Goal: Navigation & Orientation: Find specific page/section

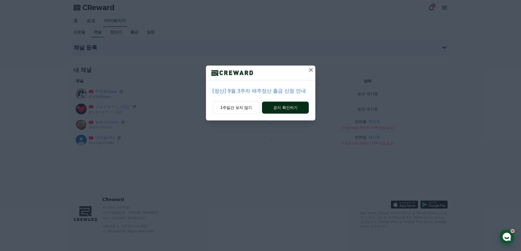
click at [292, 109] on button "공지 확인하기" at bounding box center [285, 108] width 46 height 12
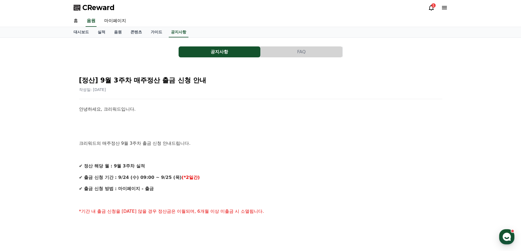
click at [290, 54] on button "FAQ" at bounding box center [302, 51] width 82 height 11
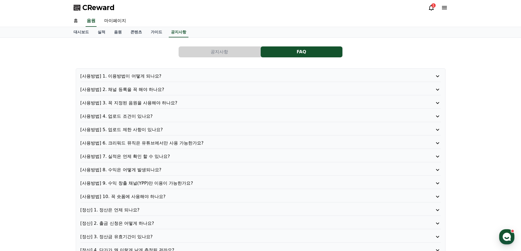
click at [245, 53] on button "공지사항" at bounding box center [220, 51] width 82 height 11
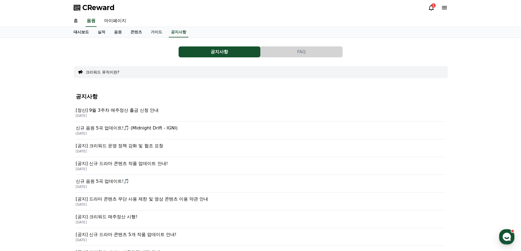
click at [78, 33] on link "대시보드" at bounding box center [81, 32] width 24 height 10
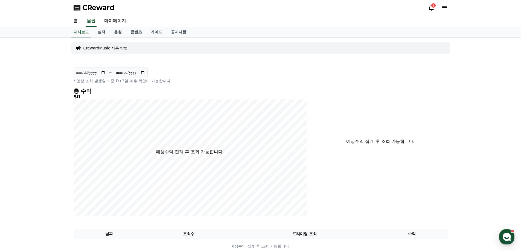
click at [94, 8] on span "CReward" at bounding box center [98, 7] width 32 height 9
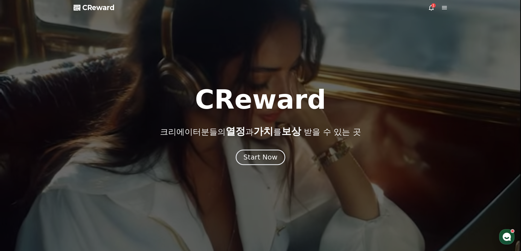
click at [276, 160] on button "Start Now" at bounding box center [260, 158] width 49 height 16
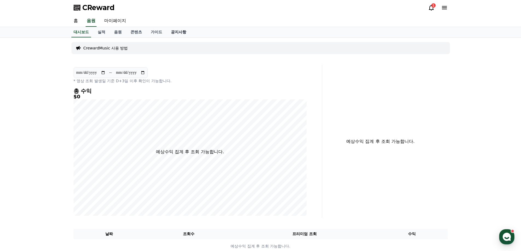
click at [183, 31] on link "공지사항" at bounding box center [179, 32] width 24 height 10
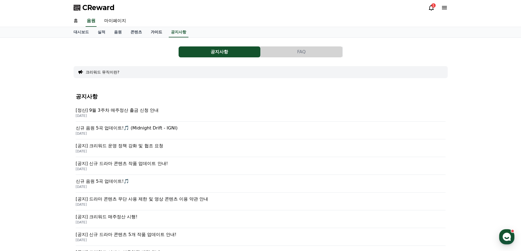
click at [159, 32] on link "가이드" at bounding box center [156, 32] width 20 height 10
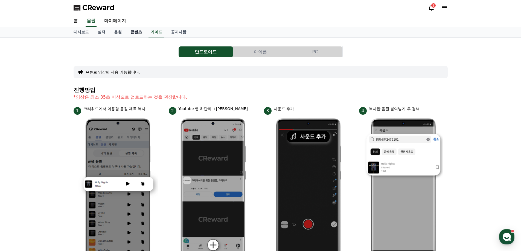
click at [133, 33] on link "콘텐츠" at bounding box center [136, 32] width 20 height 10
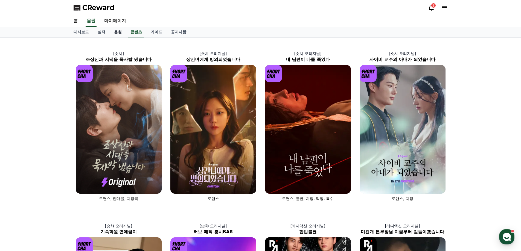
click at [117, 32] on link "음원" at bounding box center [118, 32] width 16 height 10
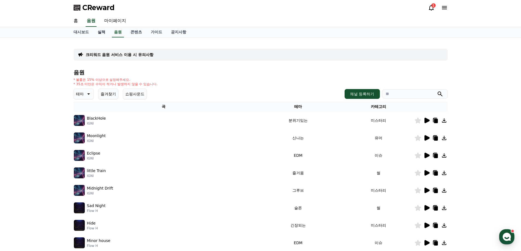
click at [103, 32] on link "실적" at bounding box center [101, 32] width 16 height 10
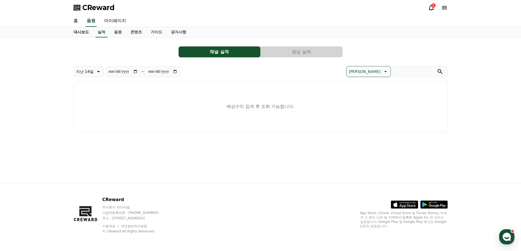
click at [88, 31] on link "대시보드" at bounding box center [81, 32] width 24 height 10
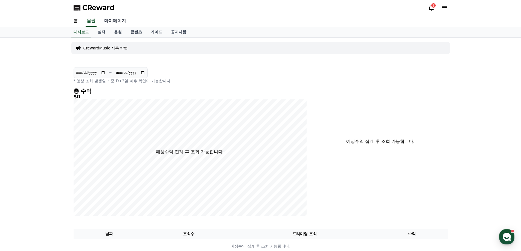
click at [113, 19] on link "마이페이지" at bounding box center [115, 20] width 31 height 11
select select "**********"
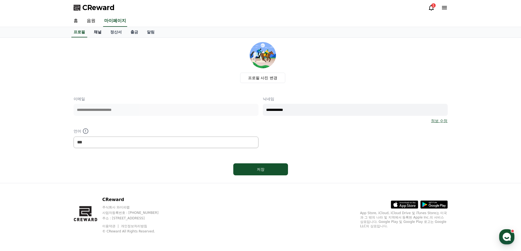
click at [100, 33] on link "채널" at bounding box center [97, 32] width 16 height 10
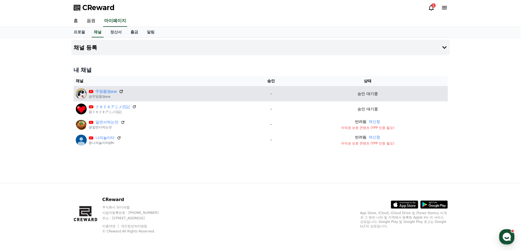
click at [121, 91] on icon at bounding box center [121, 91] width 5 height 5
click at [121, 92] on icon at bounding box center [121, 91] width 5 height 5
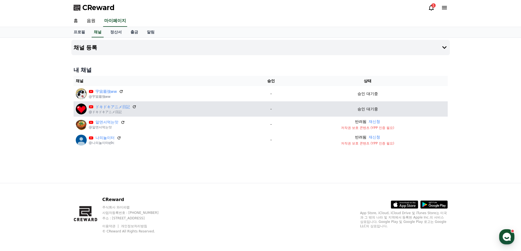
click at [136, 107] on div "ドキドキアニメ日記 @ドキドキアニメ日記" at bounding box center [164, 109] width 176 height 11
click at [134, 107] on icon at bounding box center [134, 106] width 5 height 5
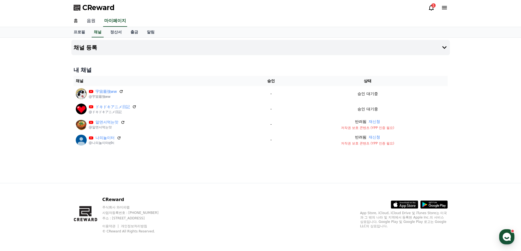
click at [94, 23] on link "음원" at bounding box center [91, 20] width 18 height 11
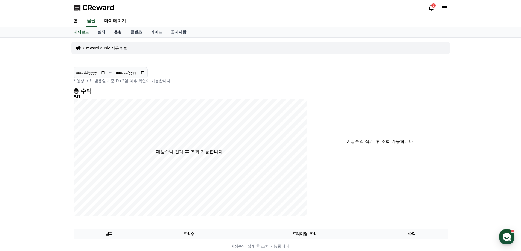
click at [114, 30] on link "음원" at bounding box center [118, 32] width 16 height 10
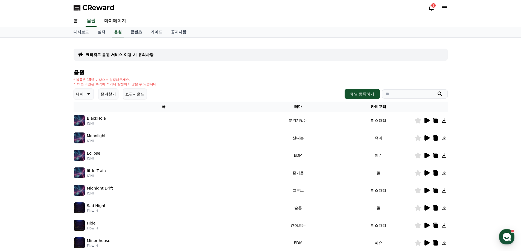
click at [134, 55] on p "크리워드 음원 서비스 이용 시 유의사항" at bounding box center [120, 54] width 68 height 5
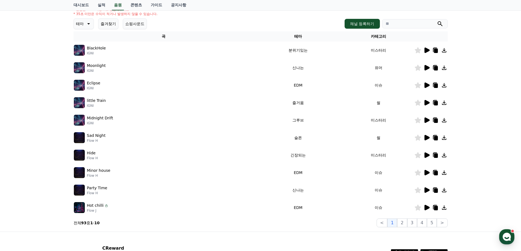
scroll to position [119, 0]
